Goal: Task Accomplishment & Management: Use online tool/utility

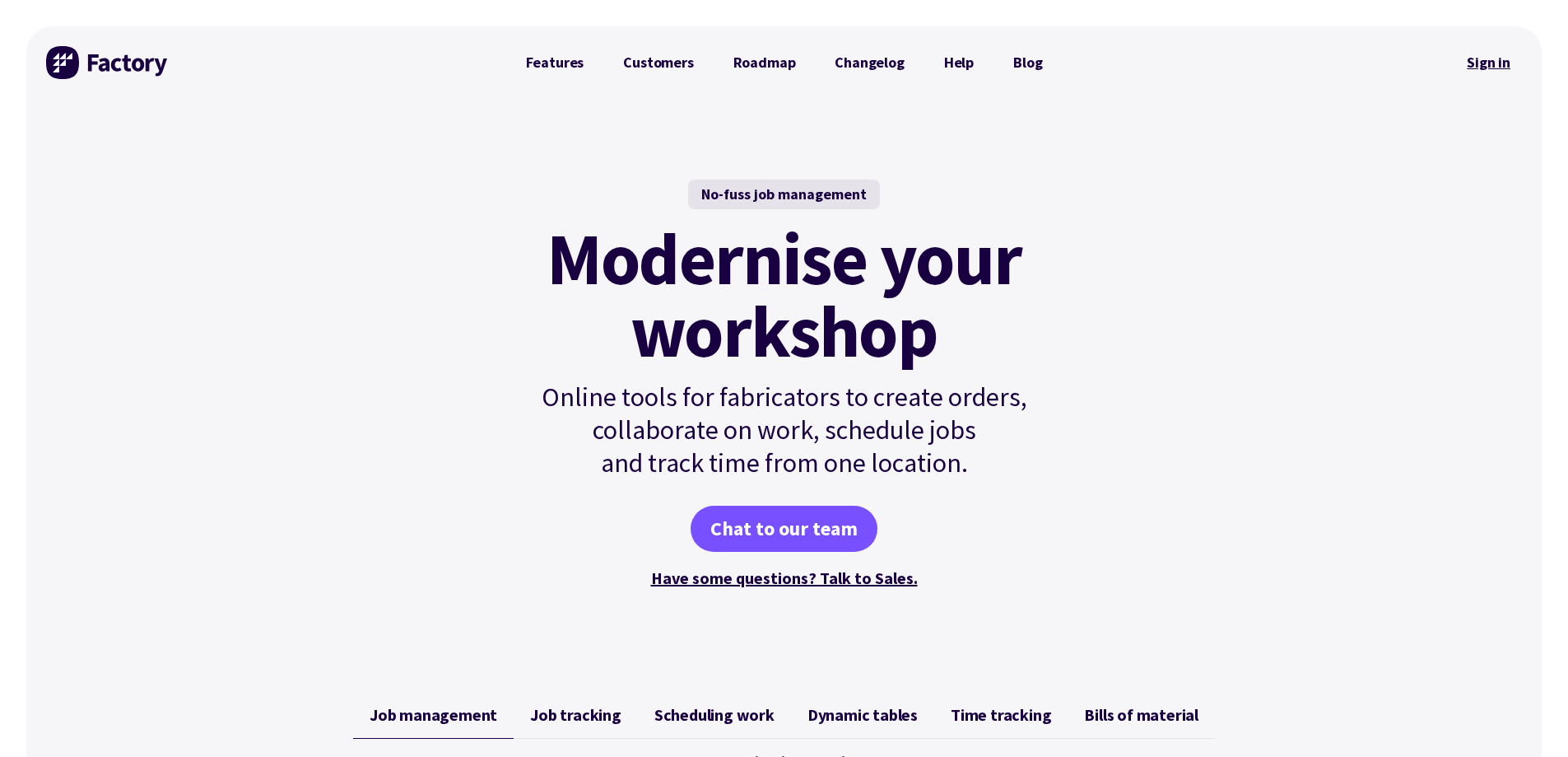
click at [1502, 61] on link "Sign in" at bounding box center [1488, 62] width 67 height 38
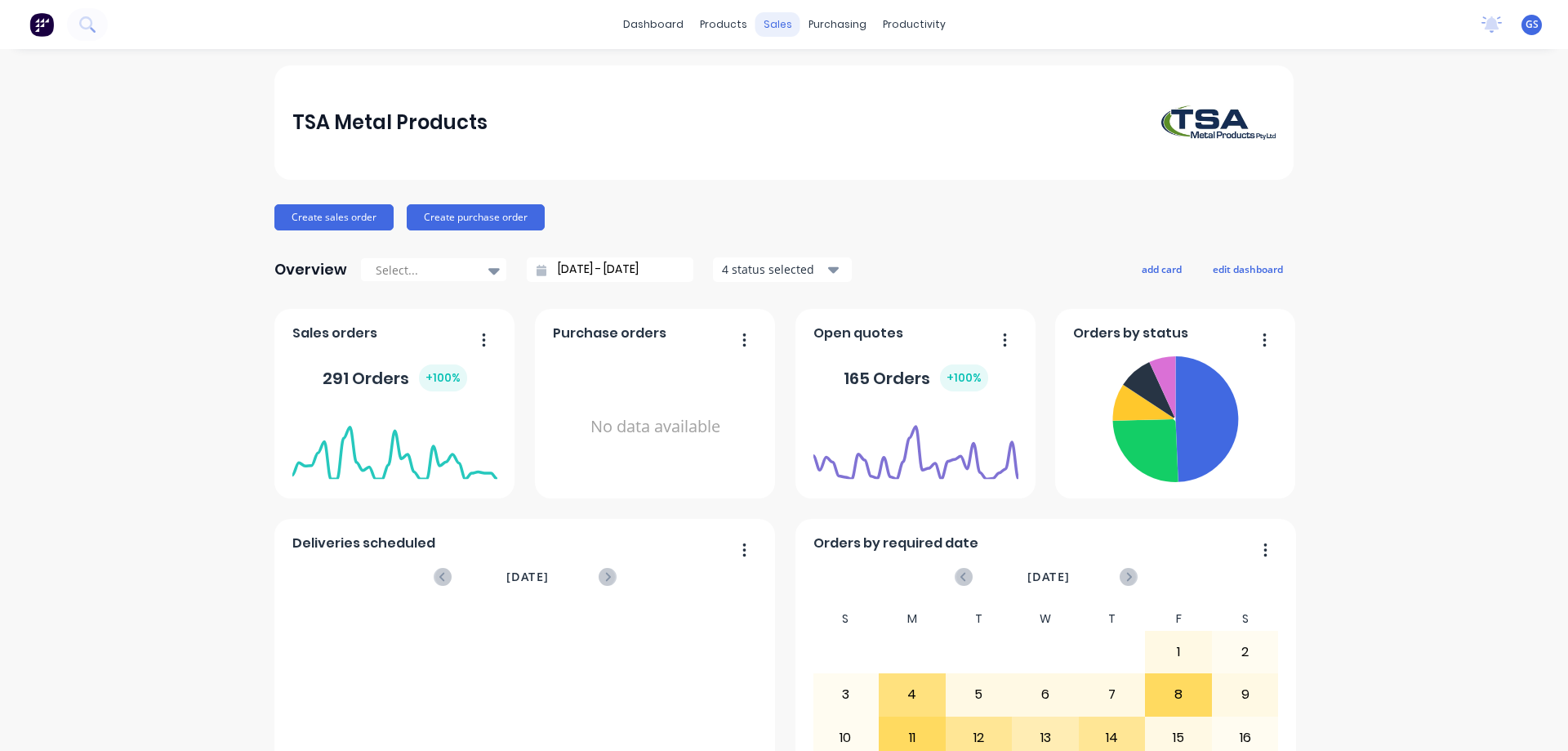
click at [769, 19] on div "sales" at bounding box center [777, 24] width 45 height 24
click at [808, 71] on div "Sales Orders" at bounding box center [832, 77] width 67 height 14
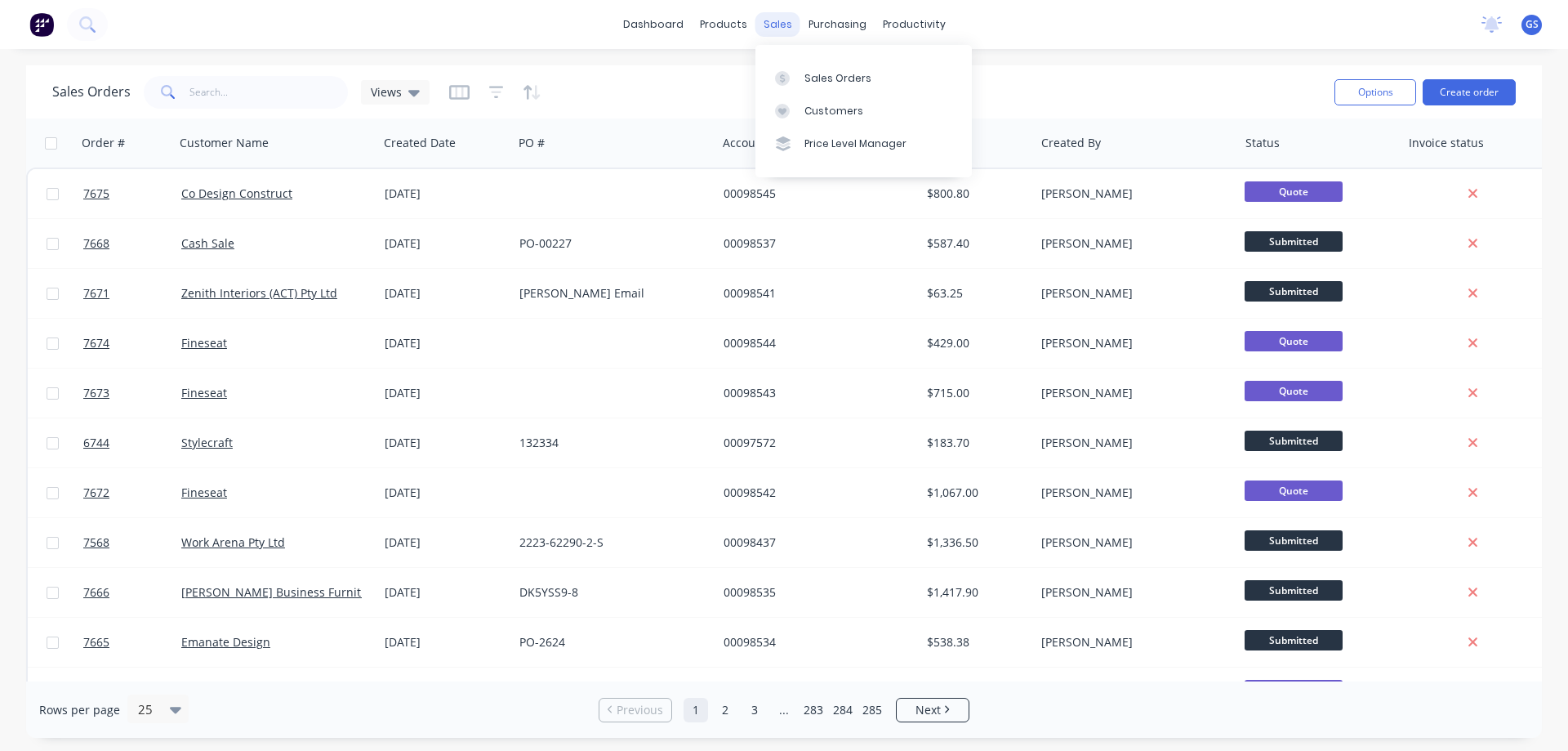
click at [767, 25] on div "sales" at bounding box center [777, 24] width 45 height 24
click at [813, 72] on div "Sales Orders" at bounding box center [838, 77] width 67 height 14
click at [226, 95] on input "text" at bounding box center [268, 92] width 159 height 33
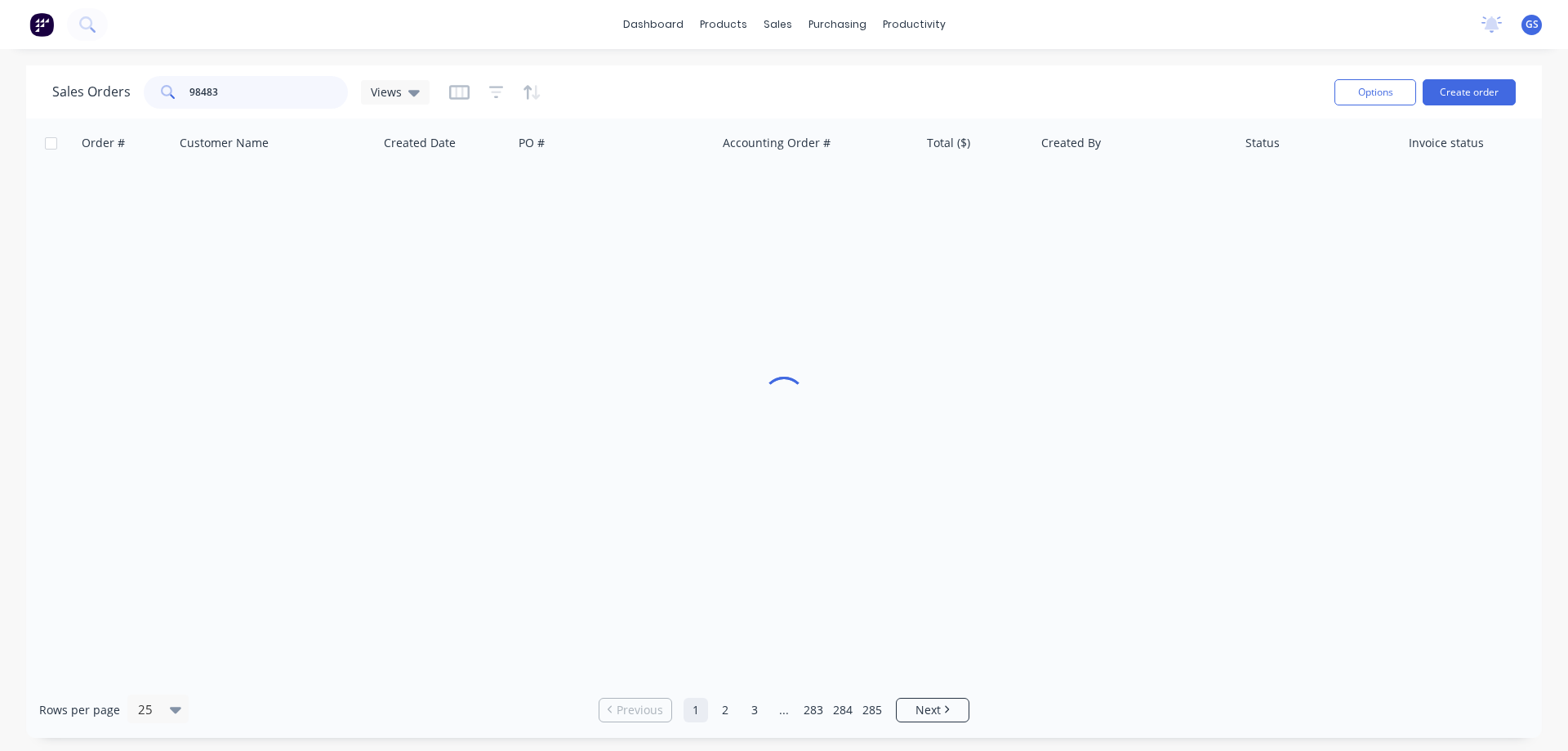
type input "98483"
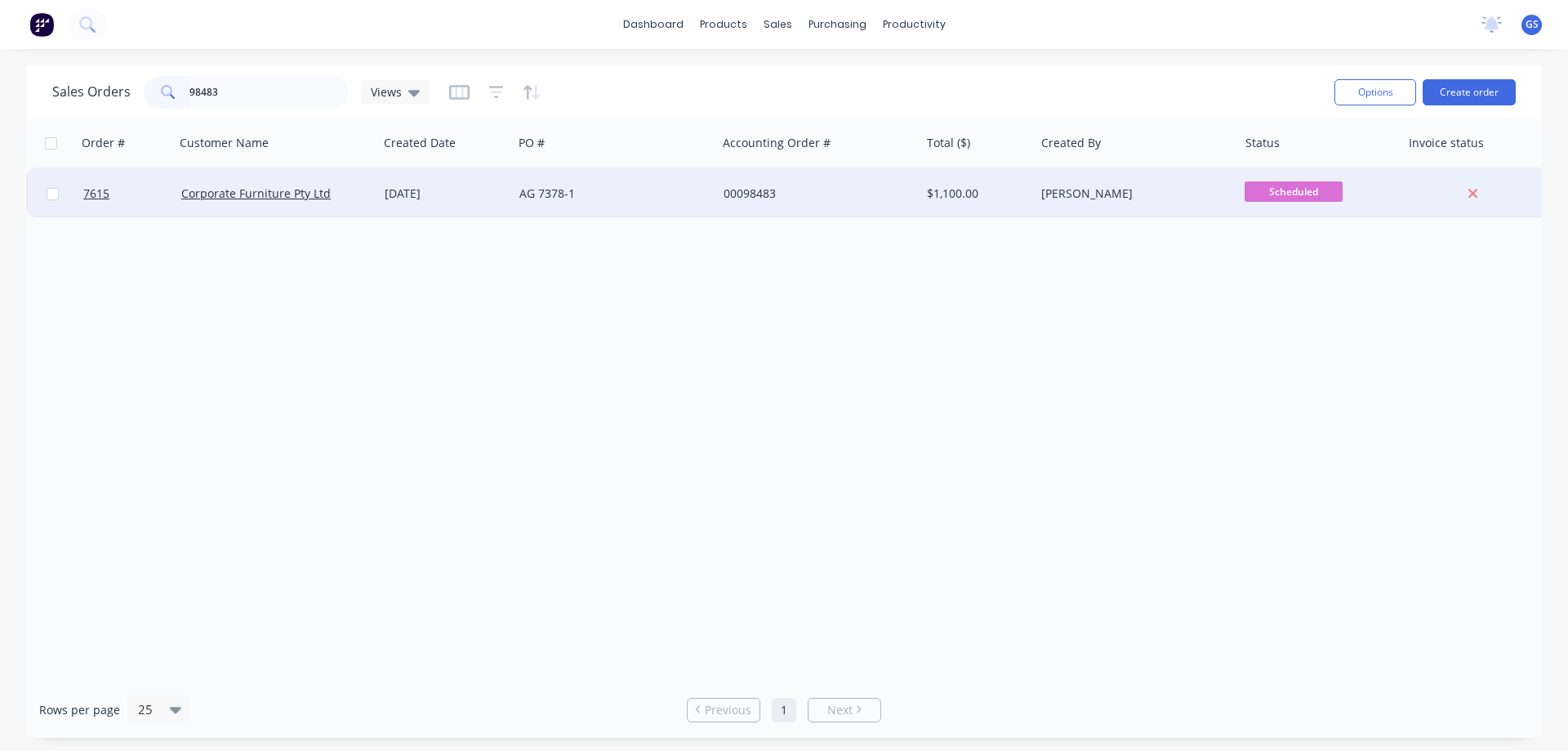
click at [475, 205] on div "08 Aug 2025" at bounding box center [445, 194] width 135 height 49
